Goal: Task Accomplishment & Management: Use online tool/utility

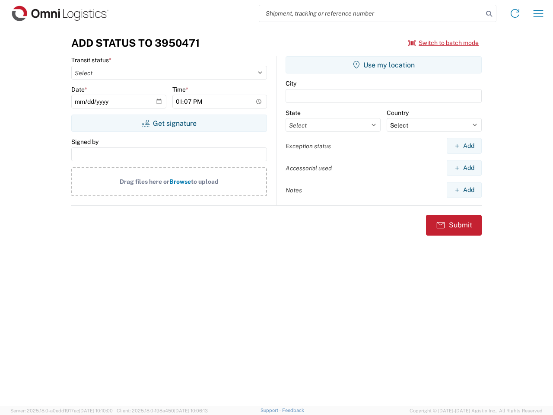
click at [371, 13] on input "search" at bounding box center [371, 13] width 224 height 16
click at [489, 14] on icon at bounding box center [489, 14] width 12 height 12
click at [515, 13] on icon at bounding box center [515, 13] width 14 height 14
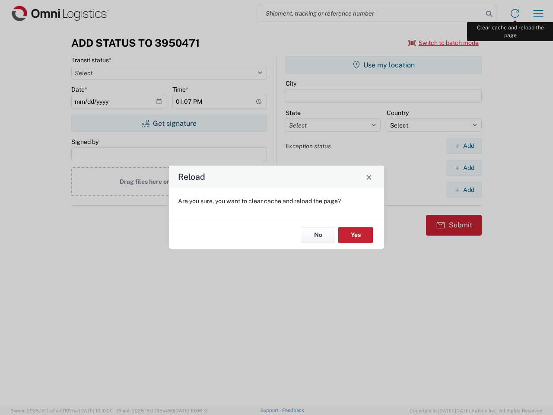
click at [538, 13] on div "Reload Are you sure, you want to clear cache and reload the page? No Yes" at bounding box center [276, 207] width 553 height 415
click at [444, 43] on div "Reload Are you sure, you want to clear cache and reload the page? No Yes" at bounding box center [276, 207] width 553 height 415
click at [169, 123] on div "Reload Are you sure, you want to clear cache and reload the page? No Yes" at bounding box center [276, 207] width 553 height 415
click at [384, 65] on div "Reload Are you sure, you want to clear cache and reload the page? No Yes" at bounding box center [276, 207] width 553 height 415
click at [464, 146] on div "Reload Are you sure, you want to clear cache and reload the page? No Yes" at bounding box center [276, 207] width 553 height 415
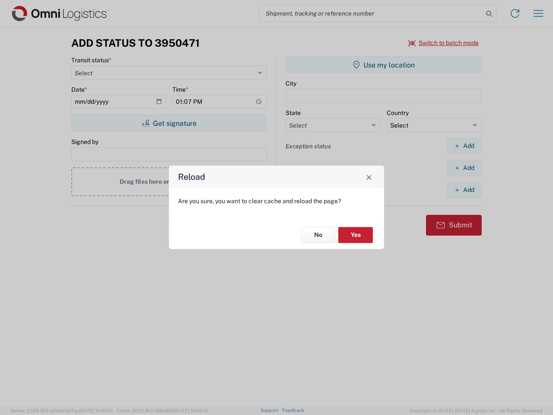
click at [464, 168] on div "Reload Are you sure, you want to clear cache and reload the page? No Yes" at bounding box center [276, 207] width 553 height 415
click at [464, 190] on div "Reload Are you sure, you want to clear cache and reload the page? No Yes" at bounding box center [276, 207] width 553 height 415
